Goal: Information Seeking & Learning: Learn about a topic

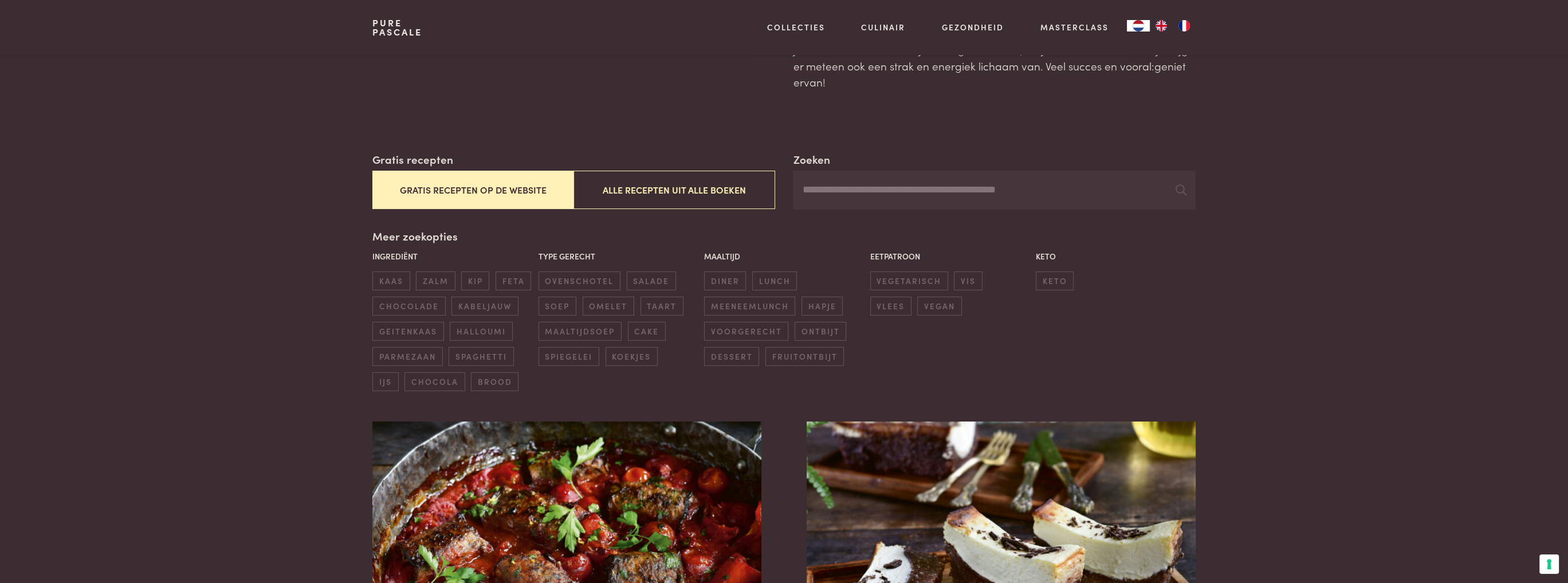
scroll to position [114, 0]
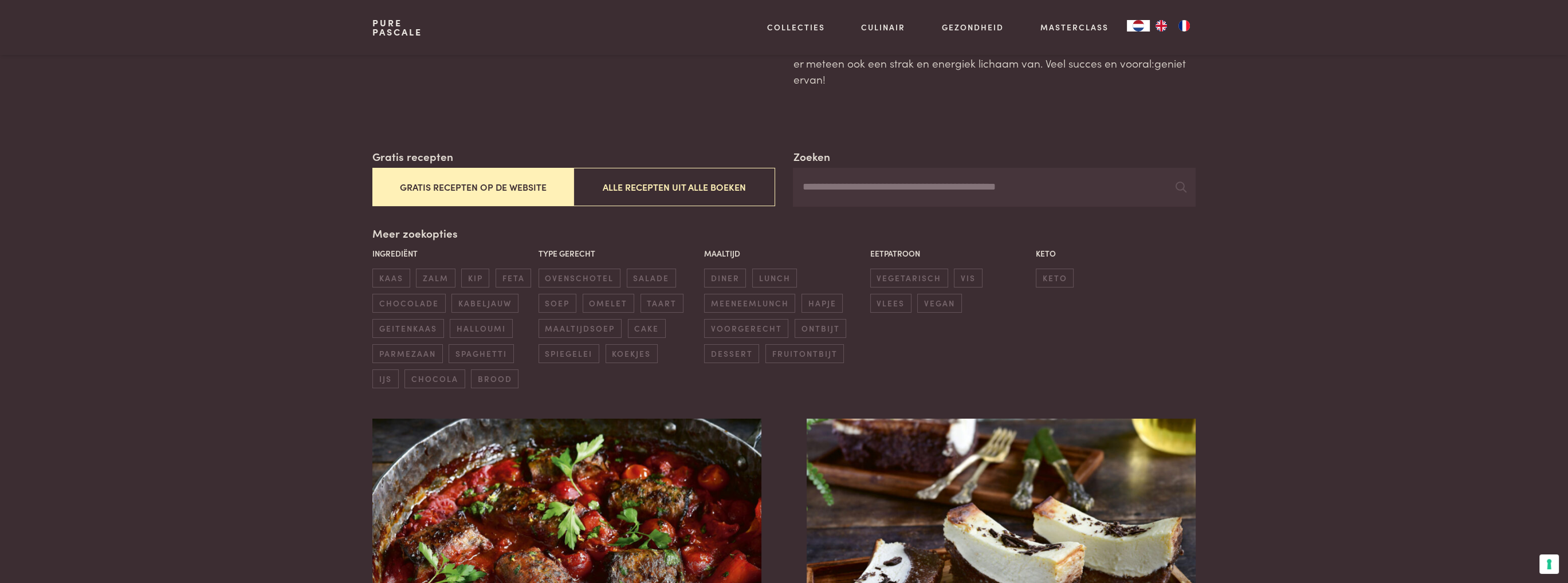
click at [810, 189] on input "Zoeken" at bounding box center [993, 187] width 402 height 39
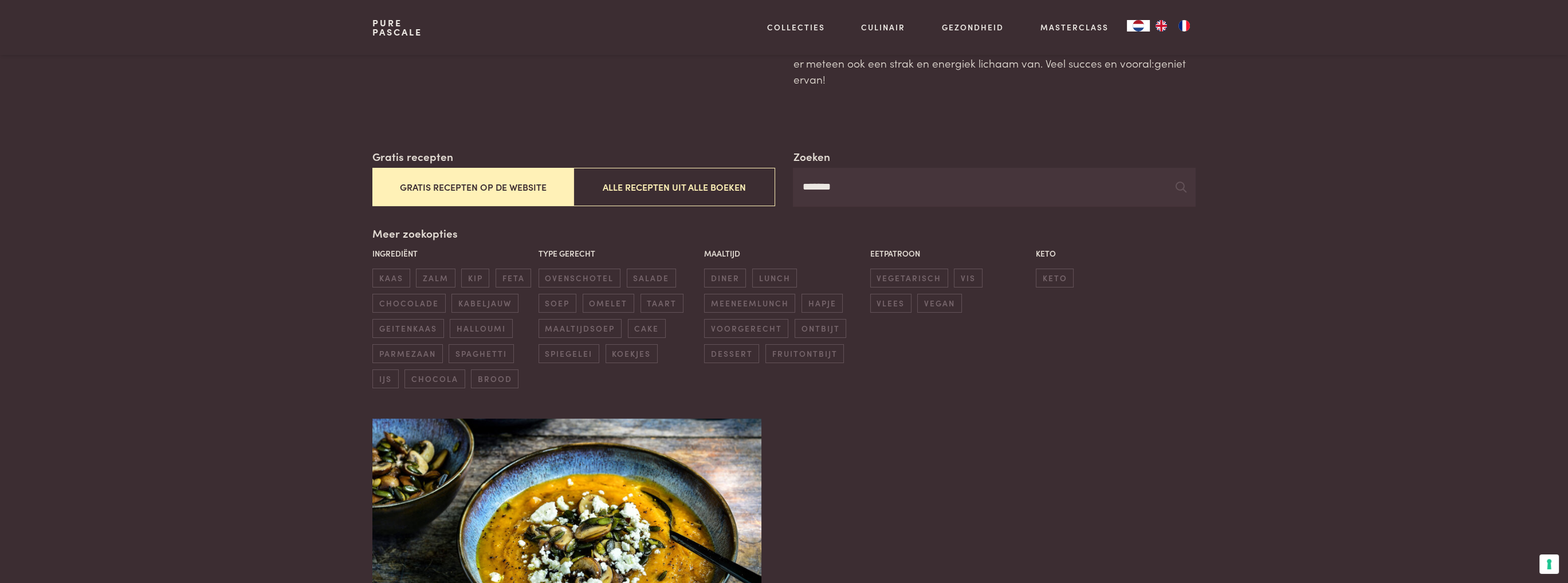
type input "*******"
click at [1183, 189] on icon at bounding box center [1181, 186] width 11 height 11
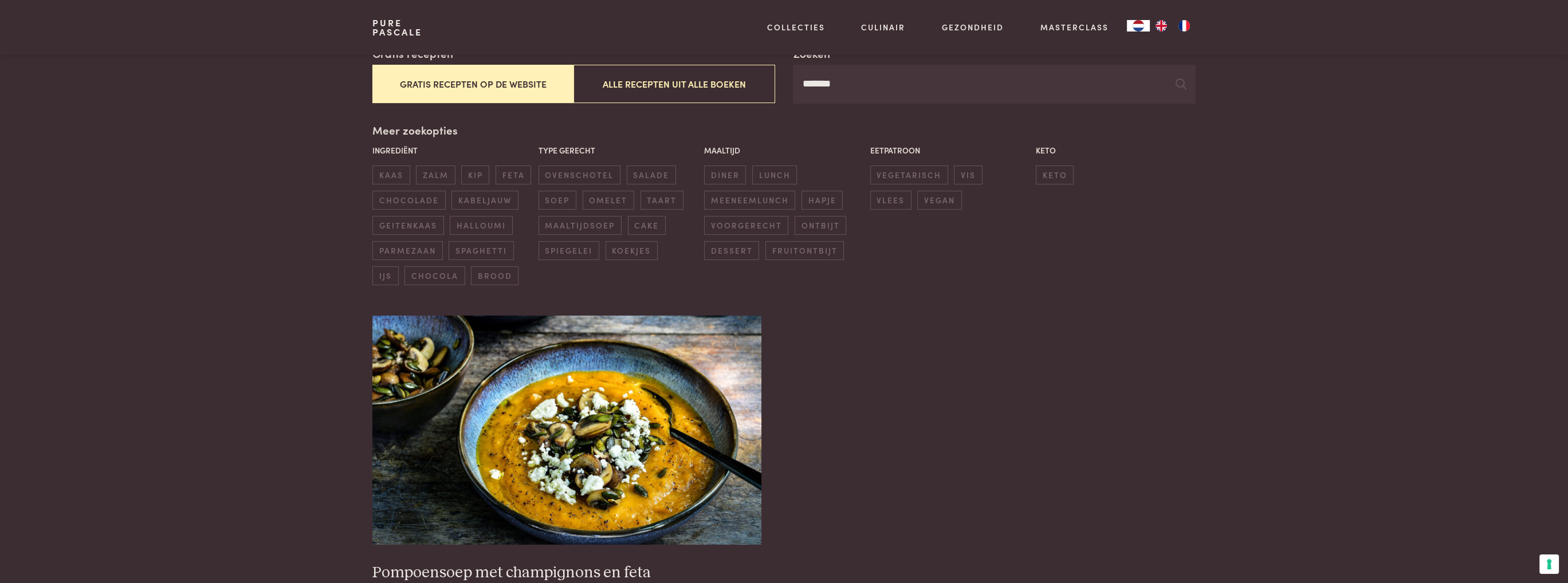
scroll to position [343, 0]
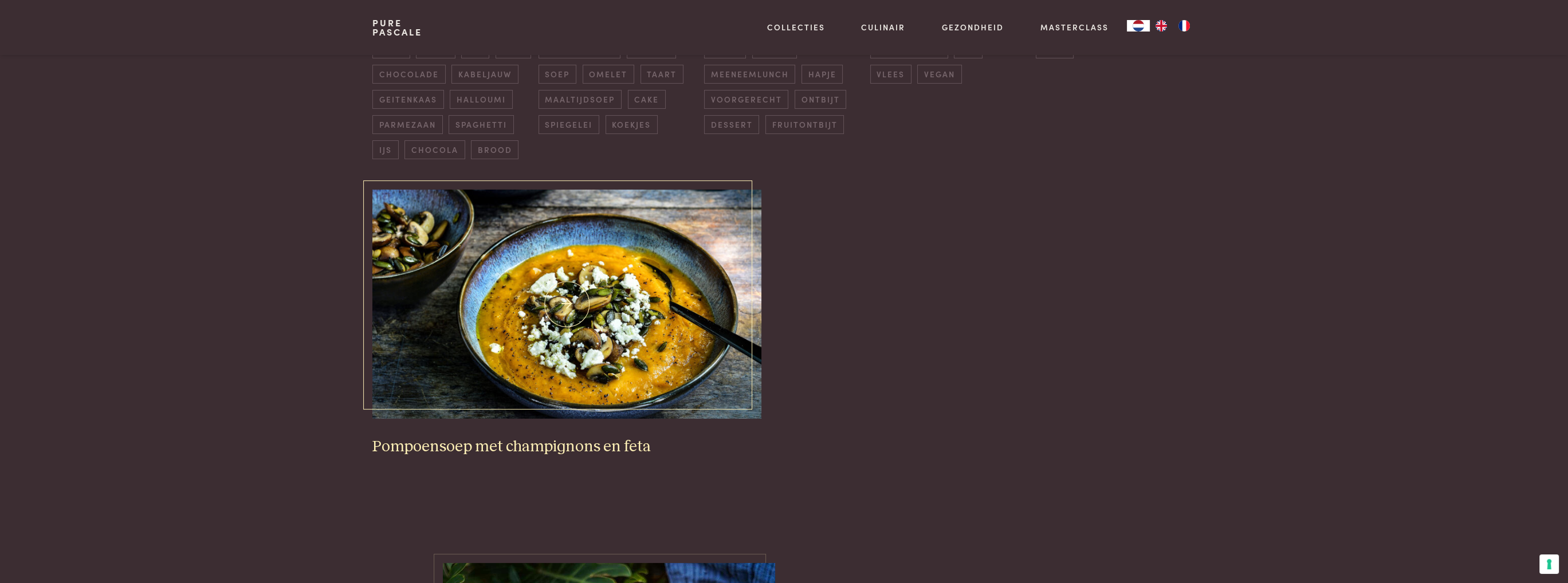
click at [492, 449] on h3 "Pompoensoep met champignons en feta" at bounding box center [566, 447] width 388 height 20
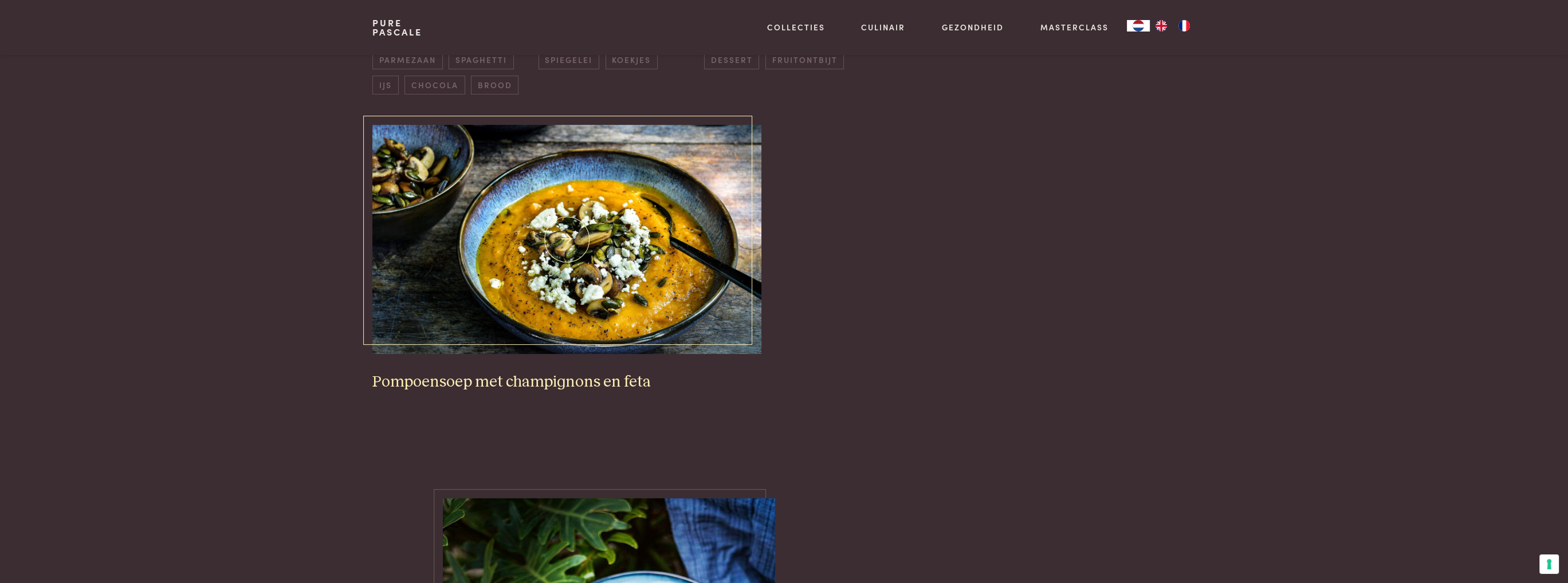
scroll to position [507, 0]
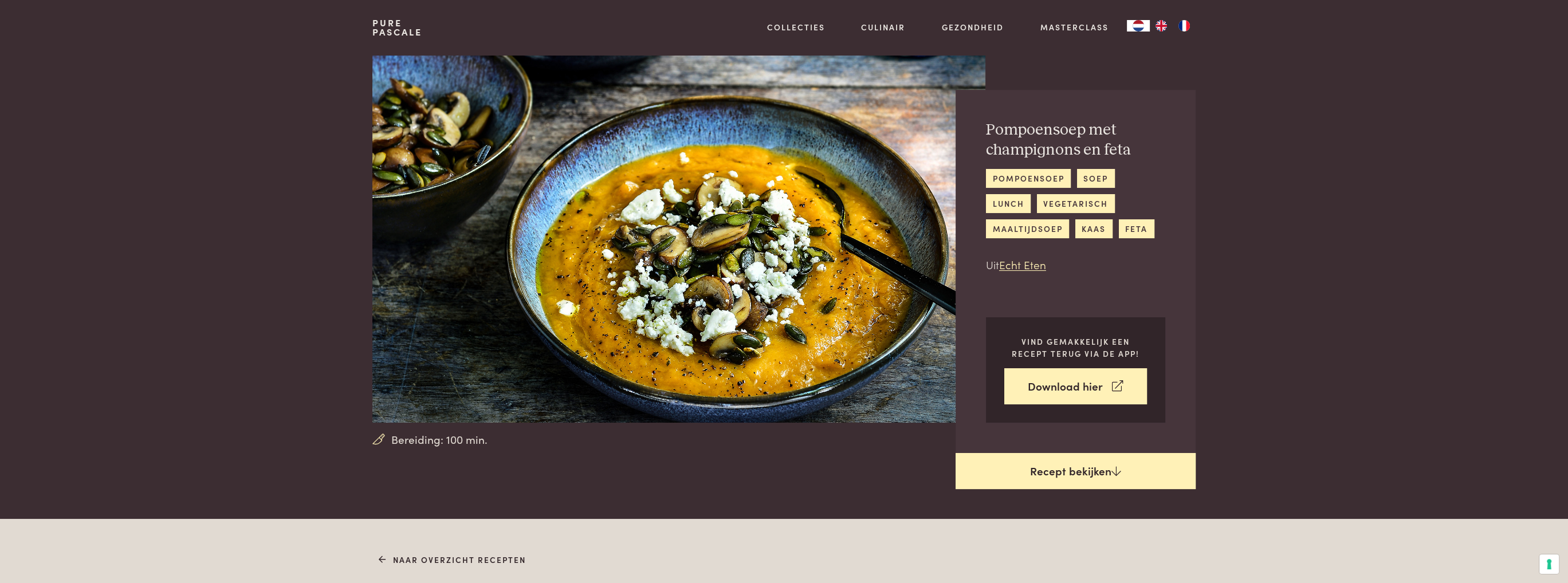
click at [1021, 469] on link "Recept bekijken" at bounding box center [1075, 471] width 240 height 37
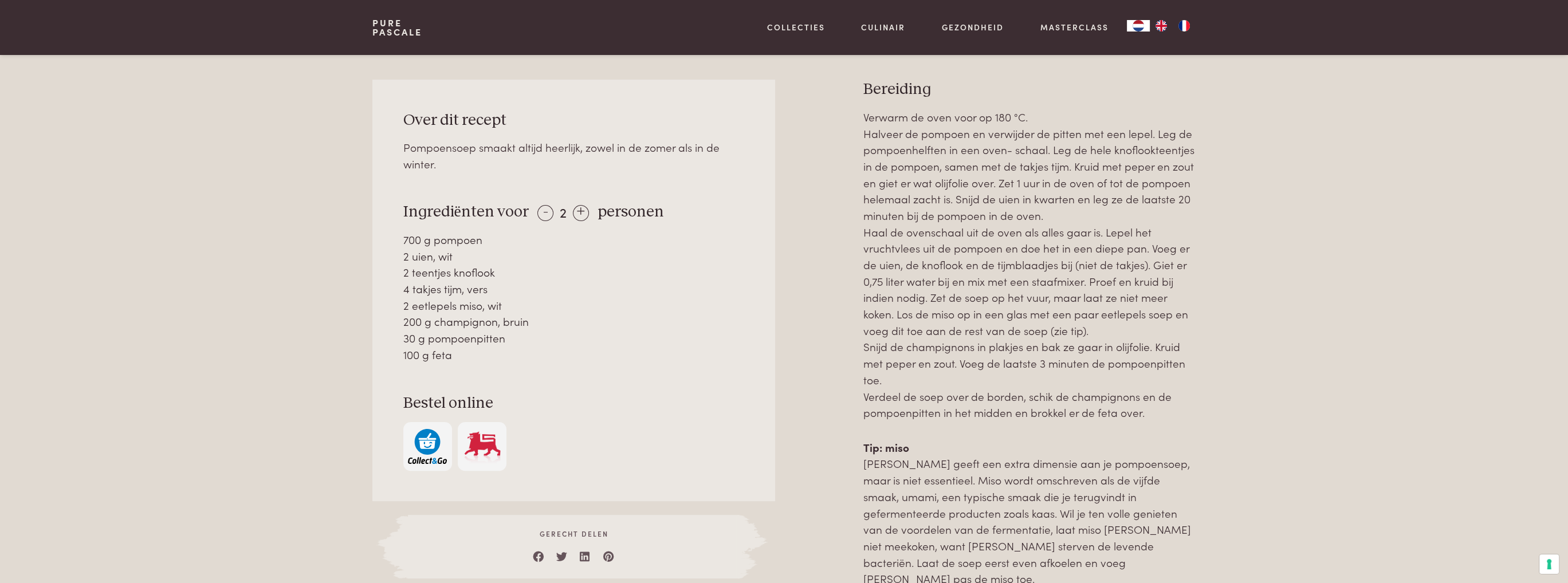
scroll to position [518, 0]
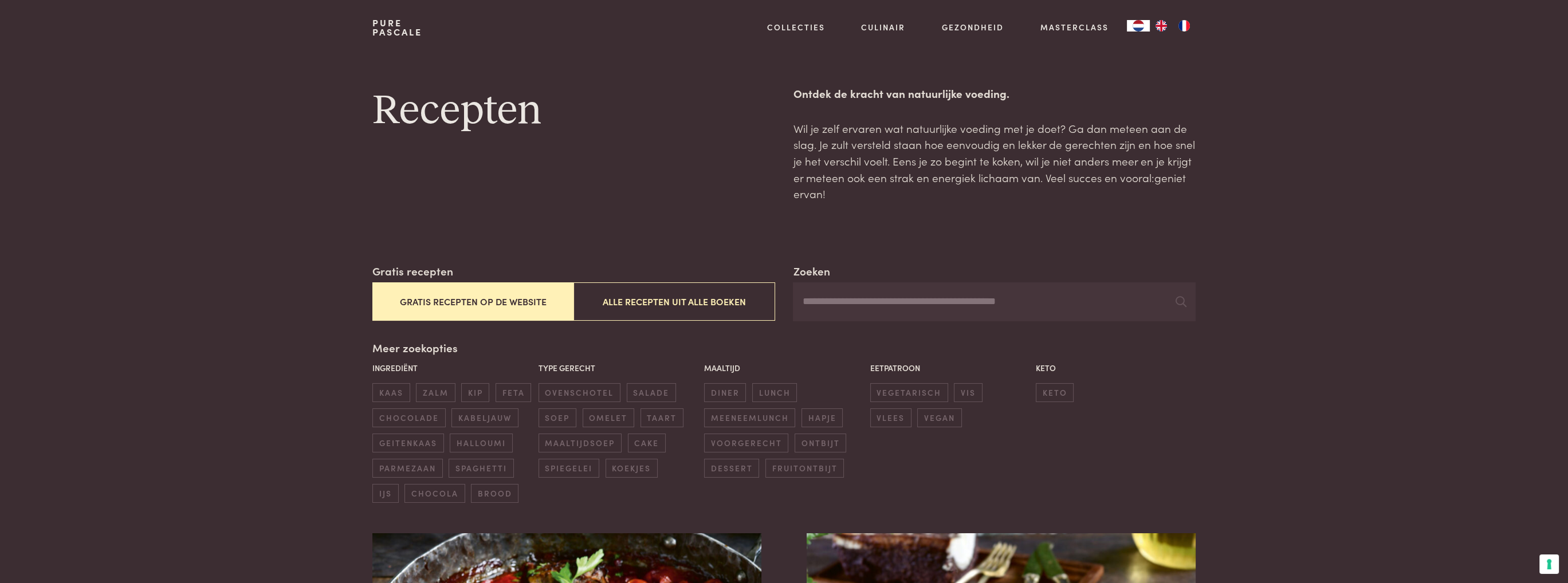
click at [825, 296] on input "Zoeken" at bounding box center [993, 302] width 402 height 39
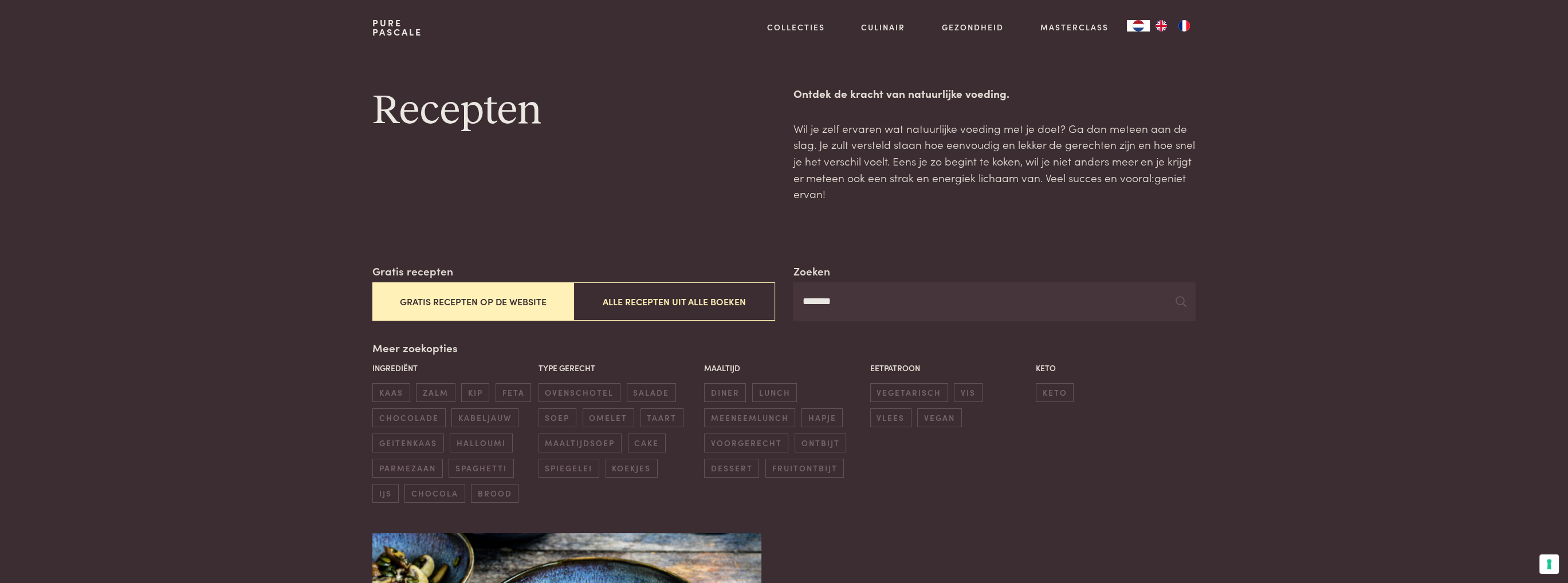
type input "*******"
click at [1178, 306] on icon at bounding box center [1181, 301] width 11 height 11
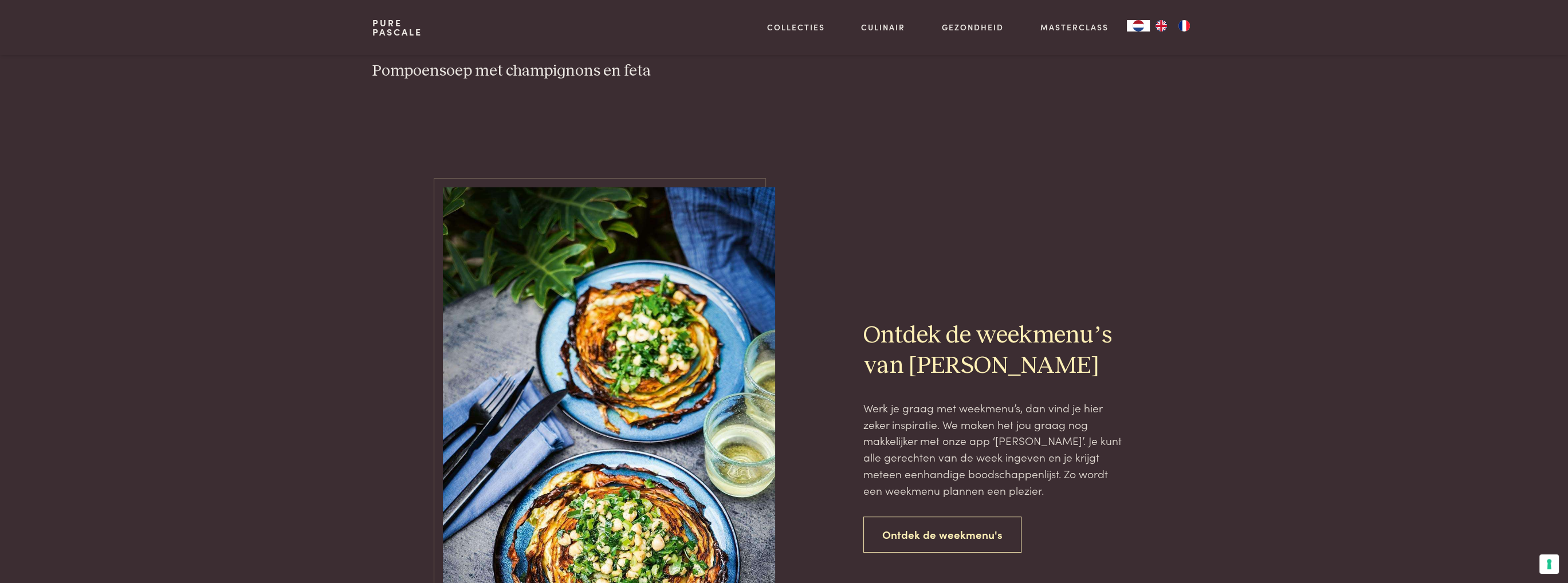
scroll to position [802, 0]
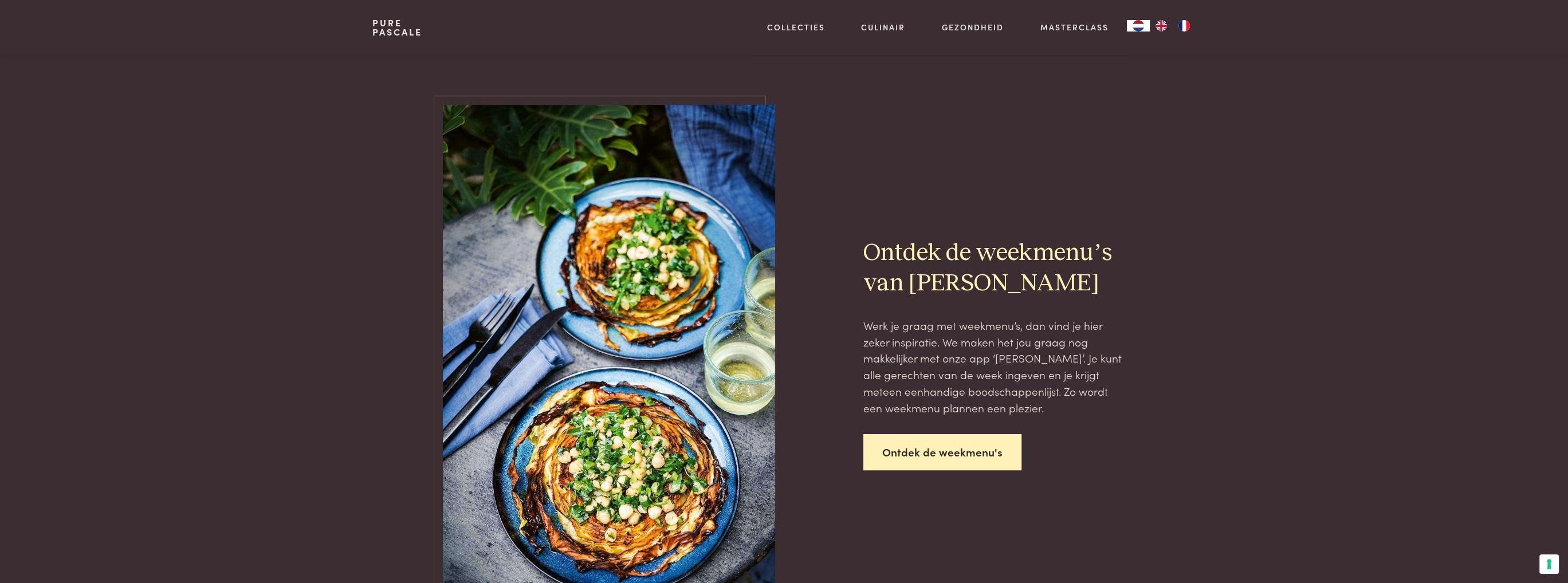
click at [942, 450] on link "Ontdek de weekmenu's" at bounding box center [942, 452] width 158 height 36
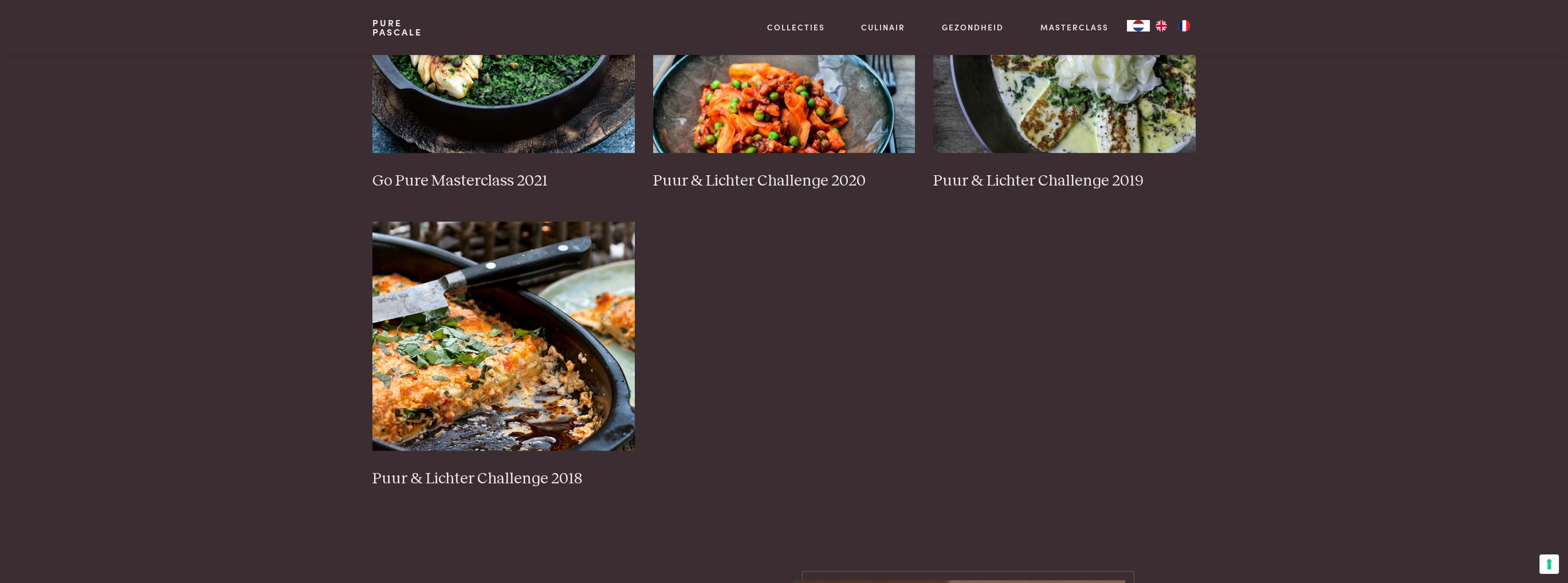
scroll to position [974, 0]
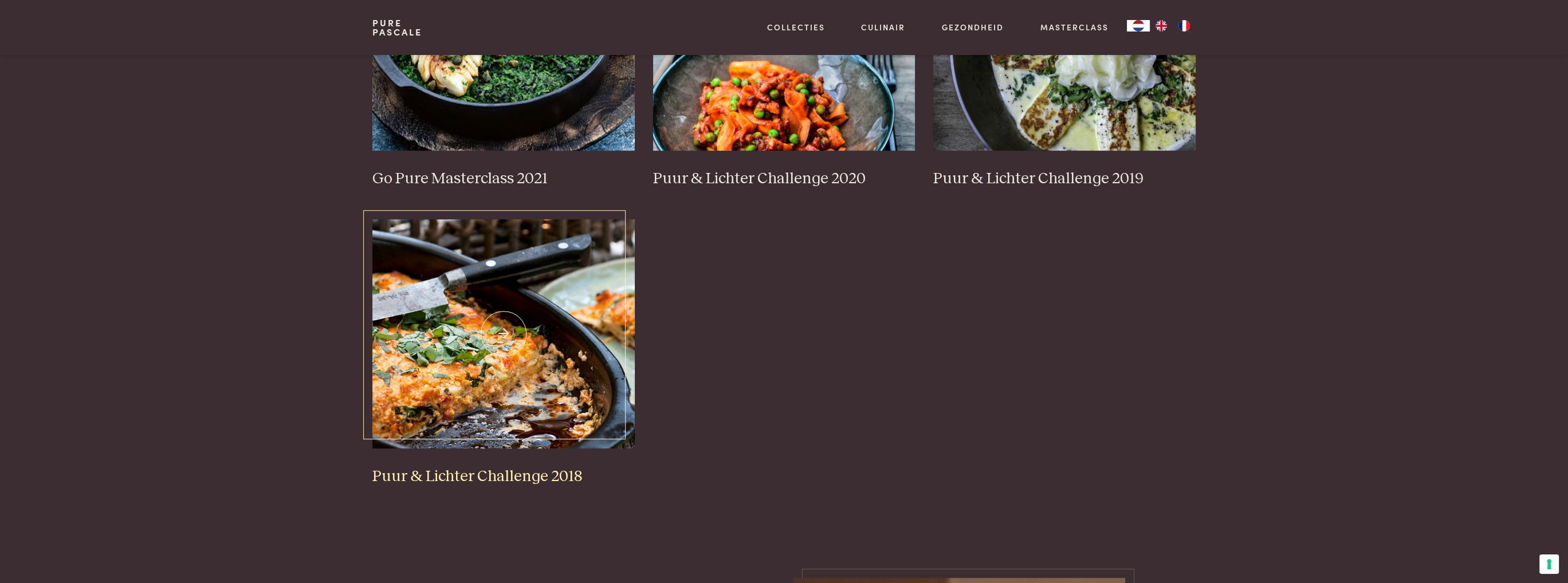
click at [467, 397] on img at bounding box center [503, 334] width 262 height 229
